Goal: Task Accomplishment & Management: Check status

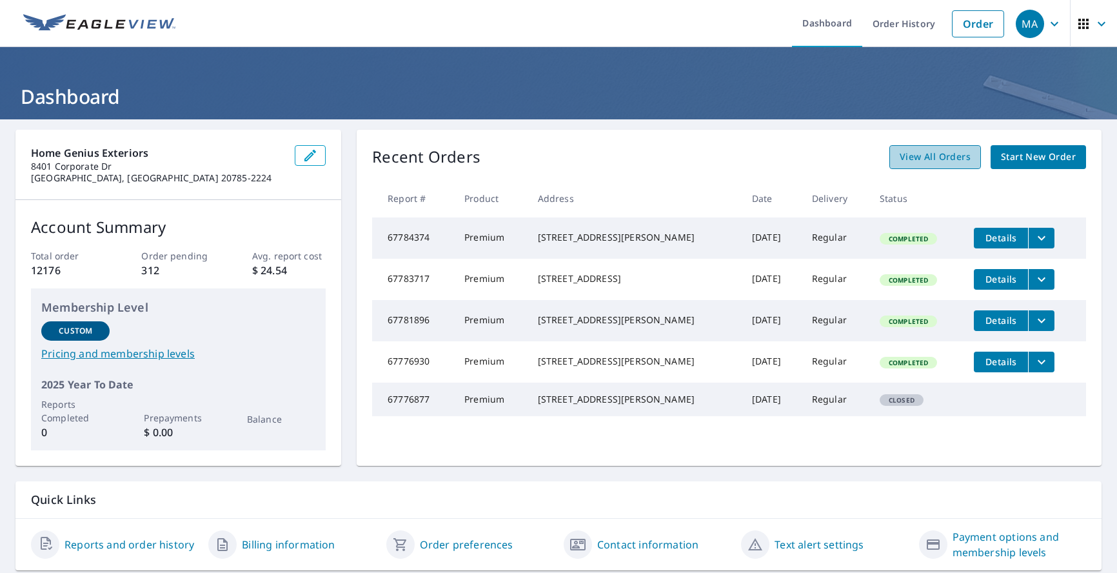
click at [932, 158] on span "View All Orders" at bounding box center [935, 157] width 71 height 16
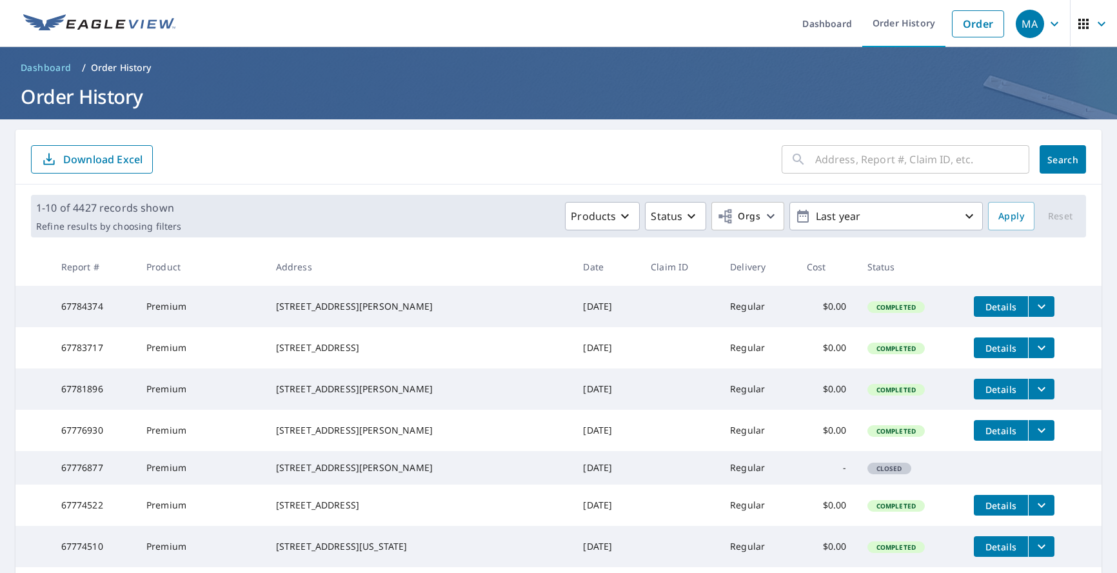
click at [817, 161] on input "text" at bounding box center [922, 159] width 214 height 36
type input "196 tro"
click at [1053, 157] on span "Search" at bounding box center [1063, 160] width 26 height 12
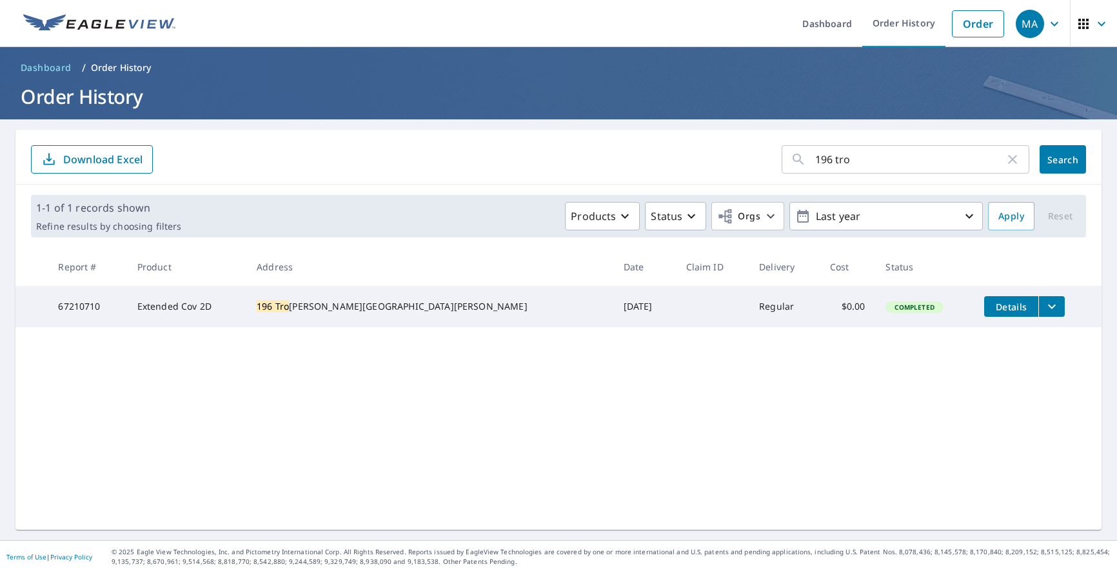
click at [1044, 304] on icon "filesDropdownBtn-67210710" at bounding box center [1051, 306] width 15 height 15
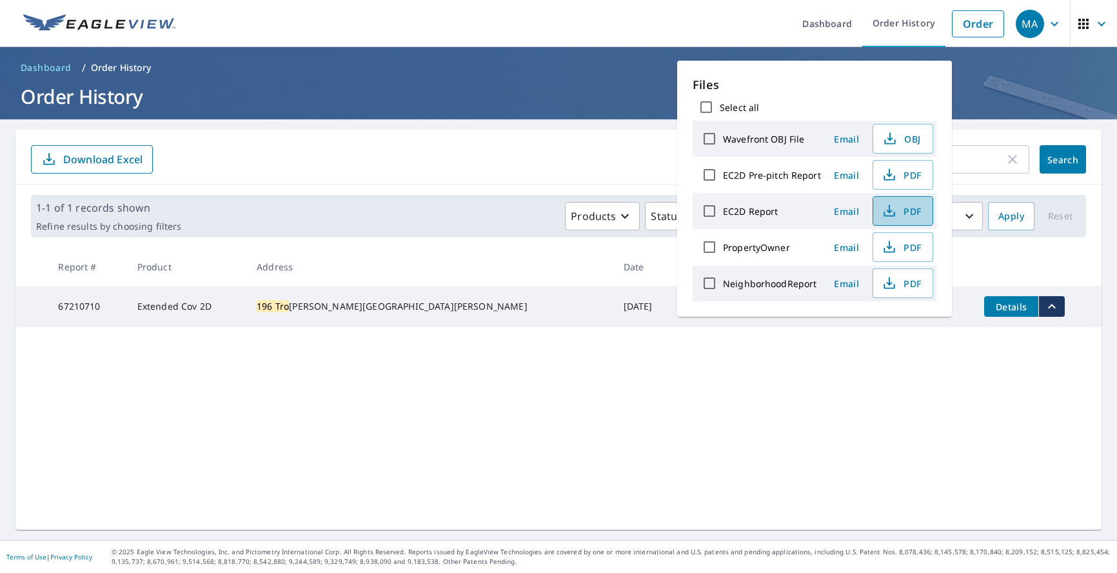
click at [906, 212] on span "PDF" at bounding box center [901, 210] width 41 height 15
